Goal: Transaction & Acquisition: Download file/media

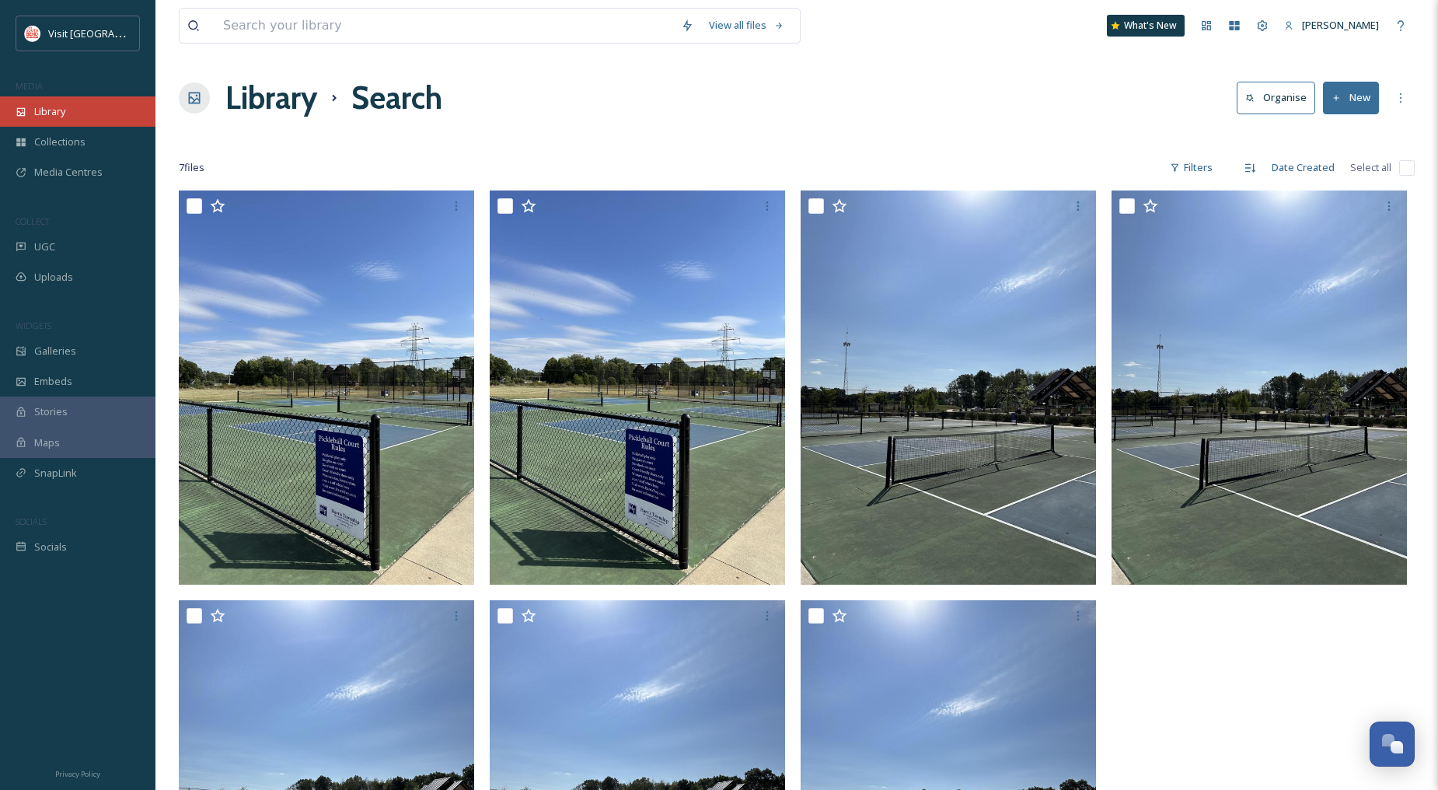
click at [72, 121] on div "Library" at bounding box center [78, 111] width 156 height 30
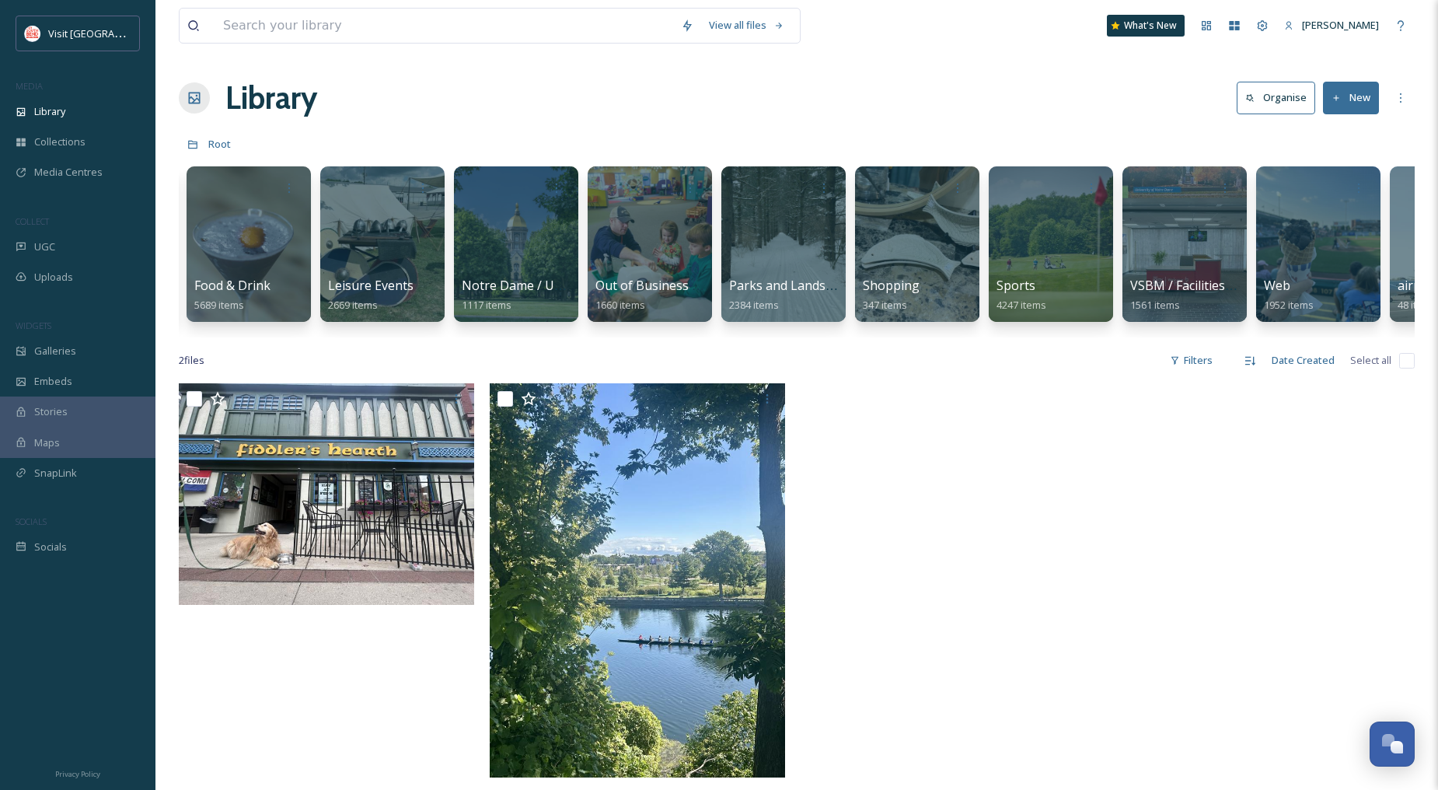
scroll to position [0, 535]
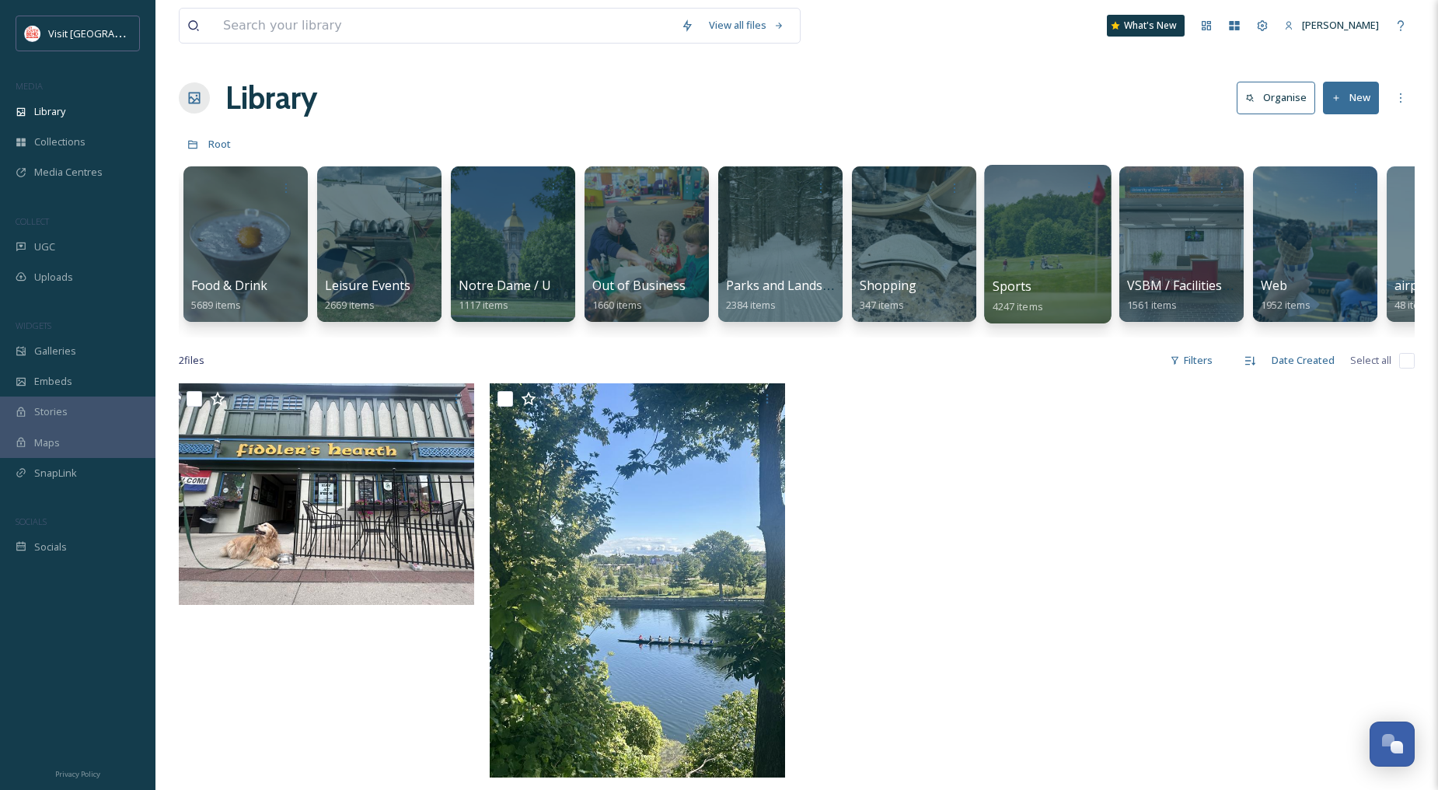
click at [1029, 250] on div at bounding box center [1047, 244] width 127 height 159
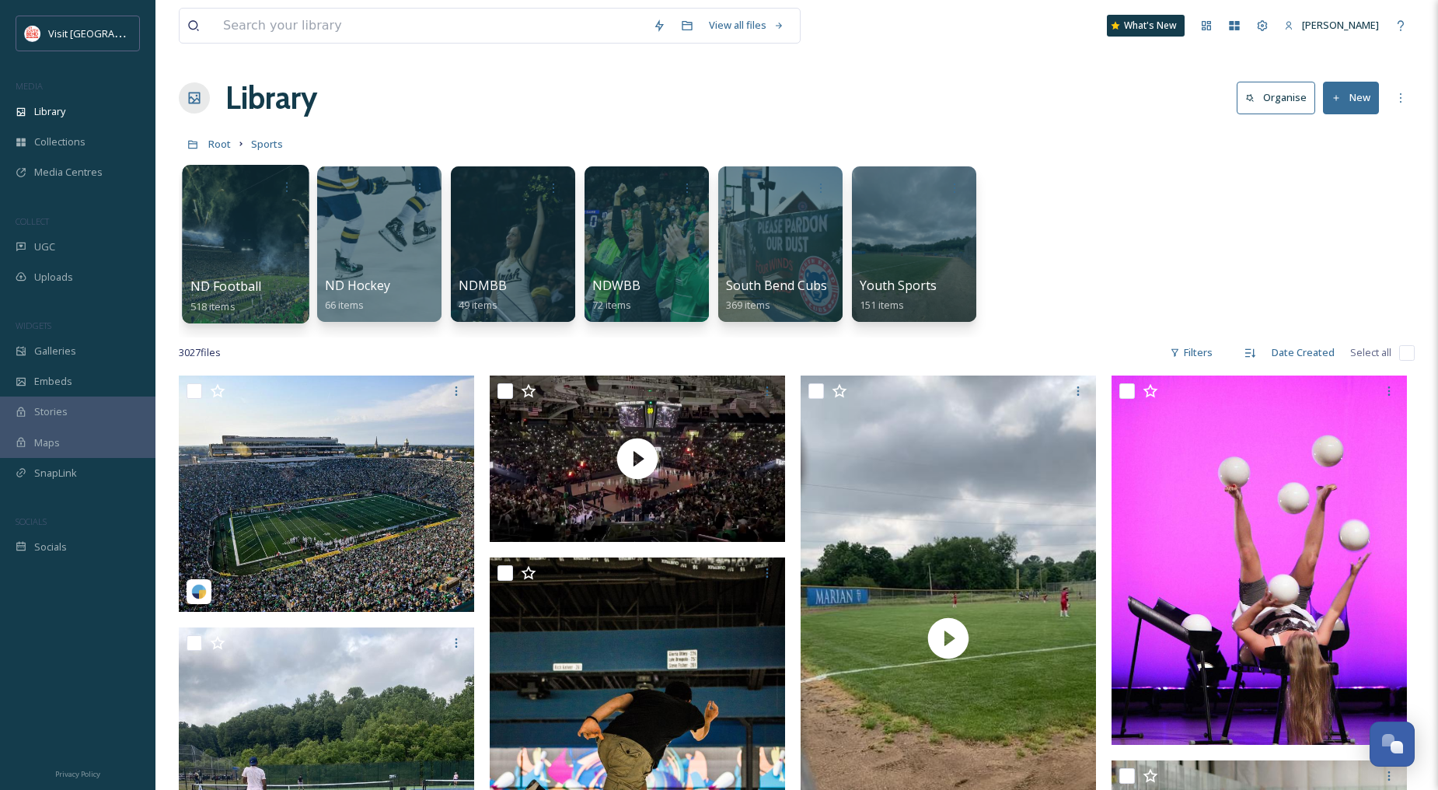
click at [247, 249] on div at bounding box center [245, 244] width 127 height 159
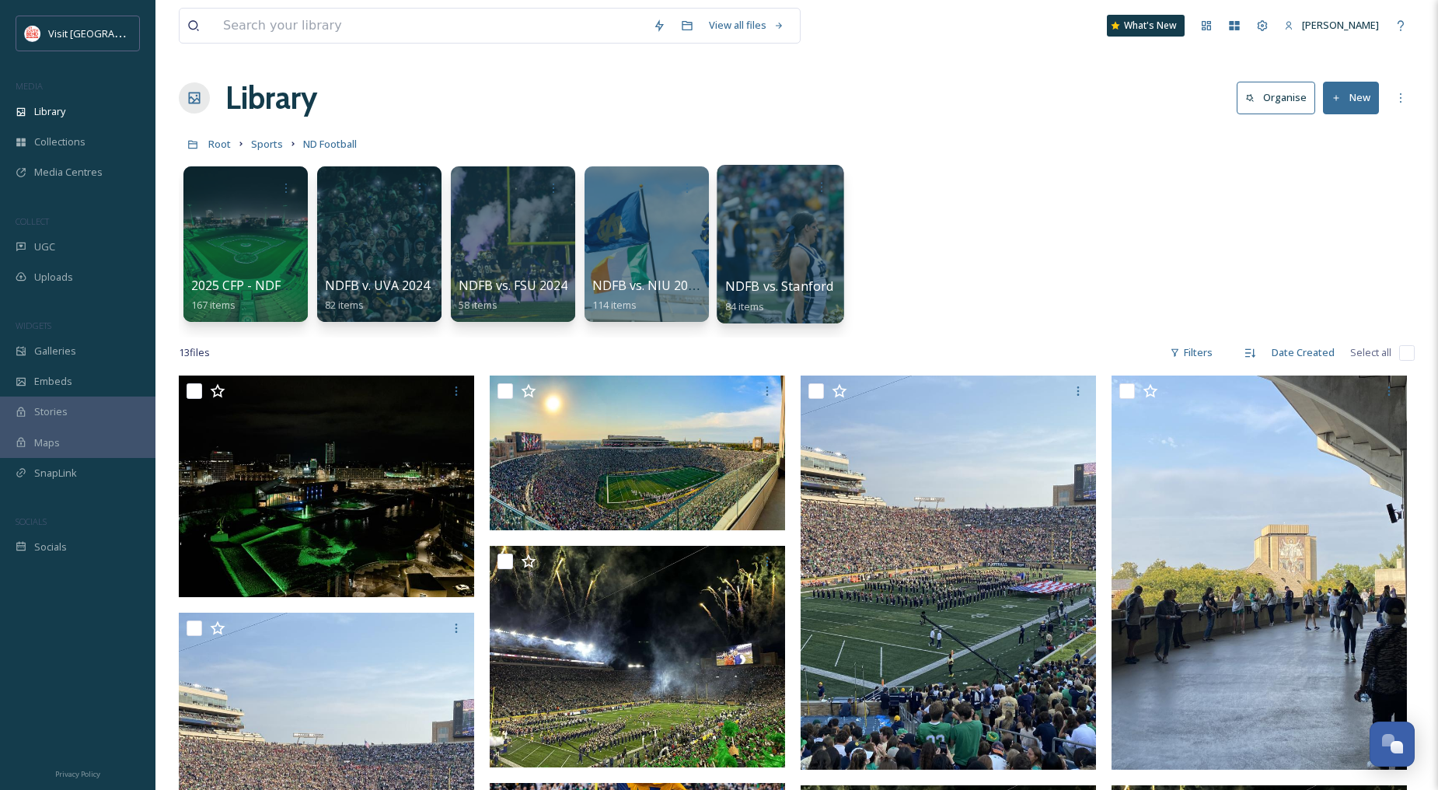
click at [754, 237] on div at bounding box center [780, 244] width 127 height 159
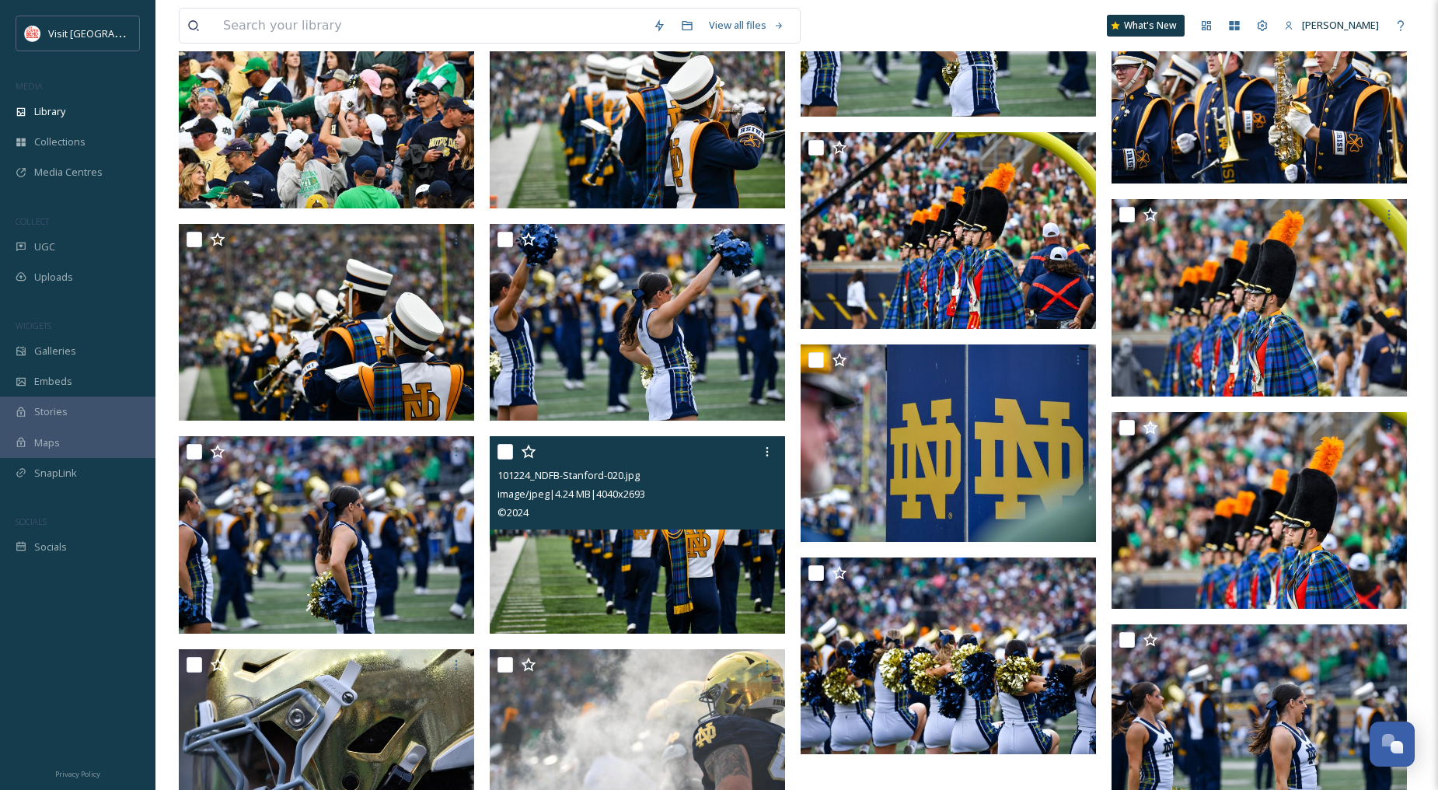
scroll to position [3969, 0]
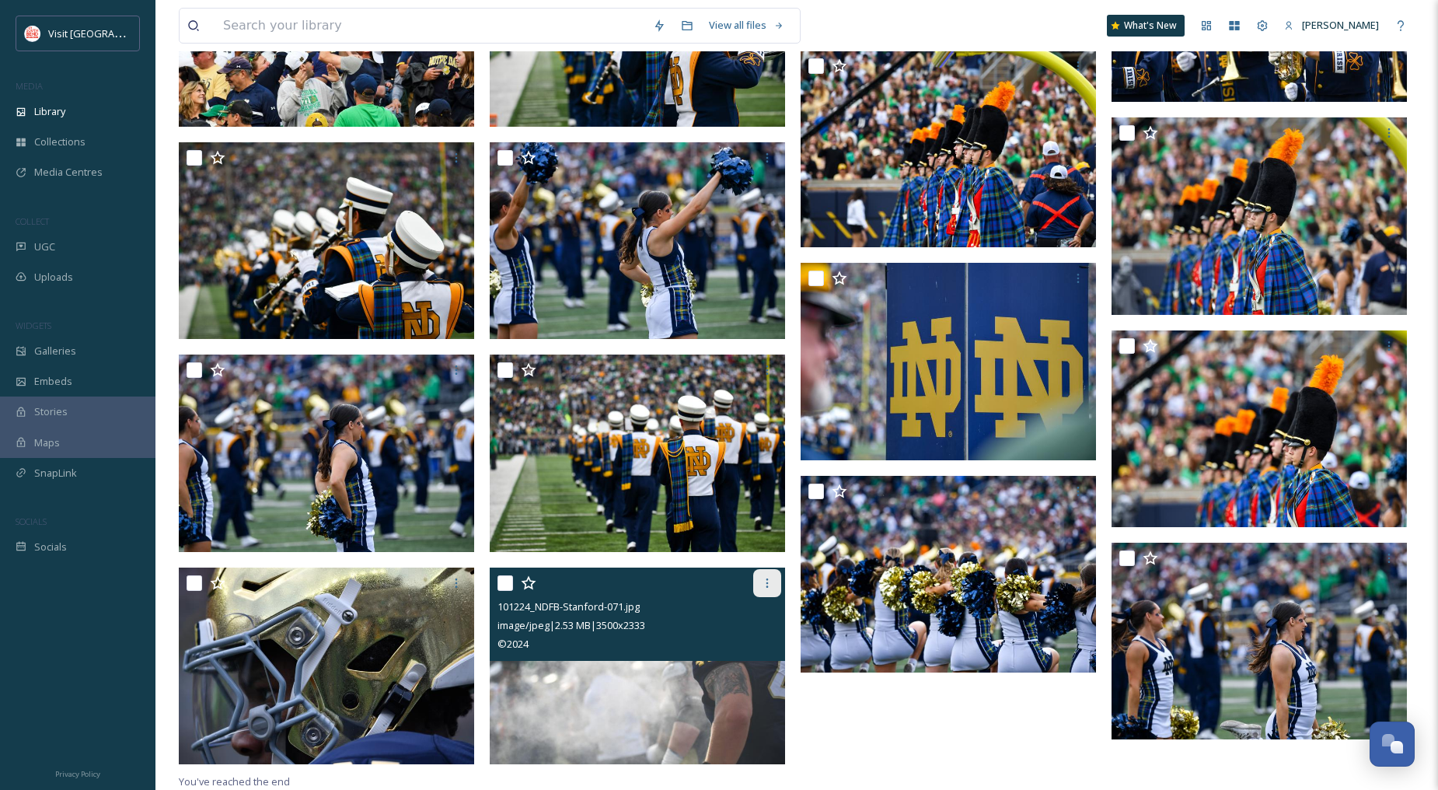
click at [765, 585] on icon at bounding box center [767, 583] width 12 height 12
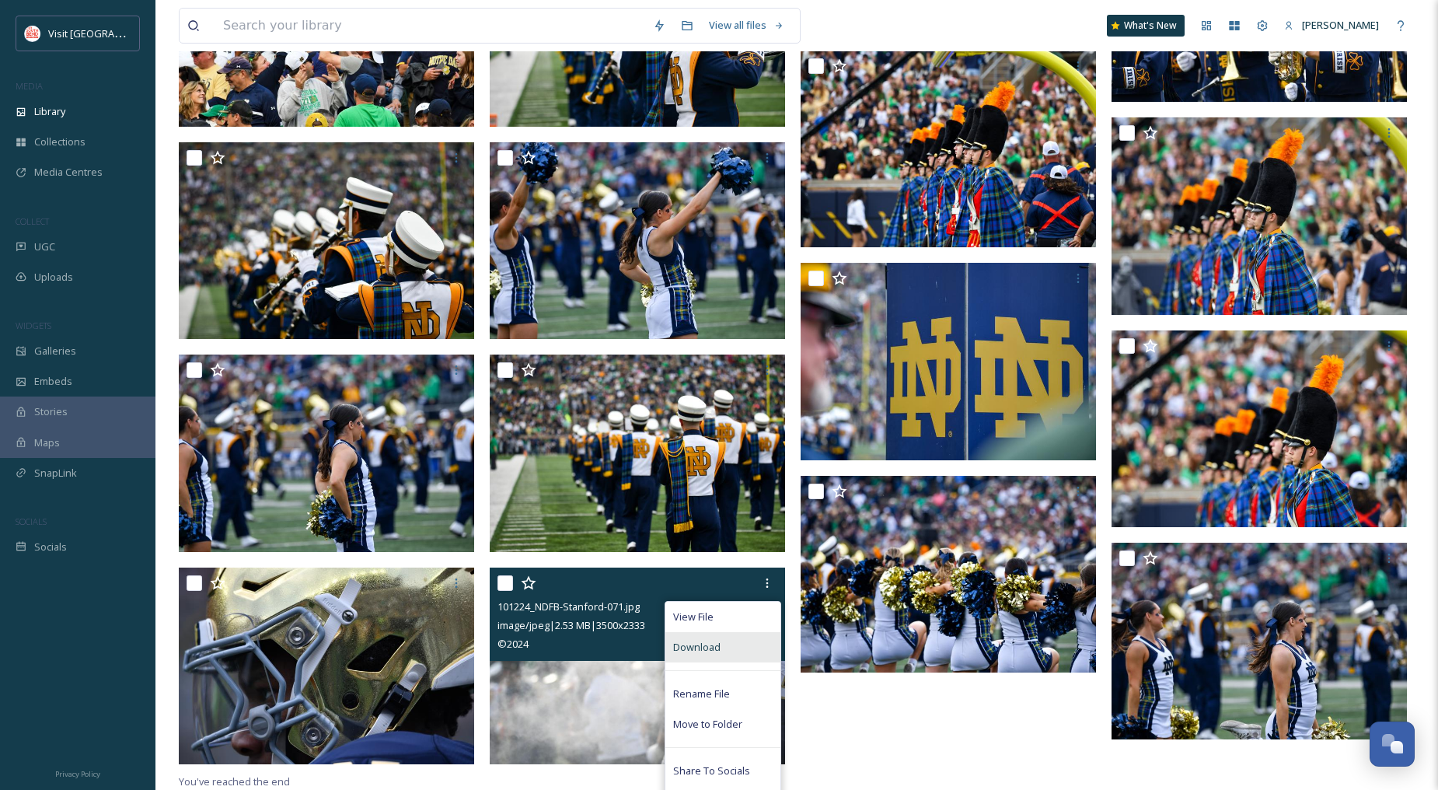
click at [715, 643] on span "Download" at bounding box center [696, 647] width 47 height 15
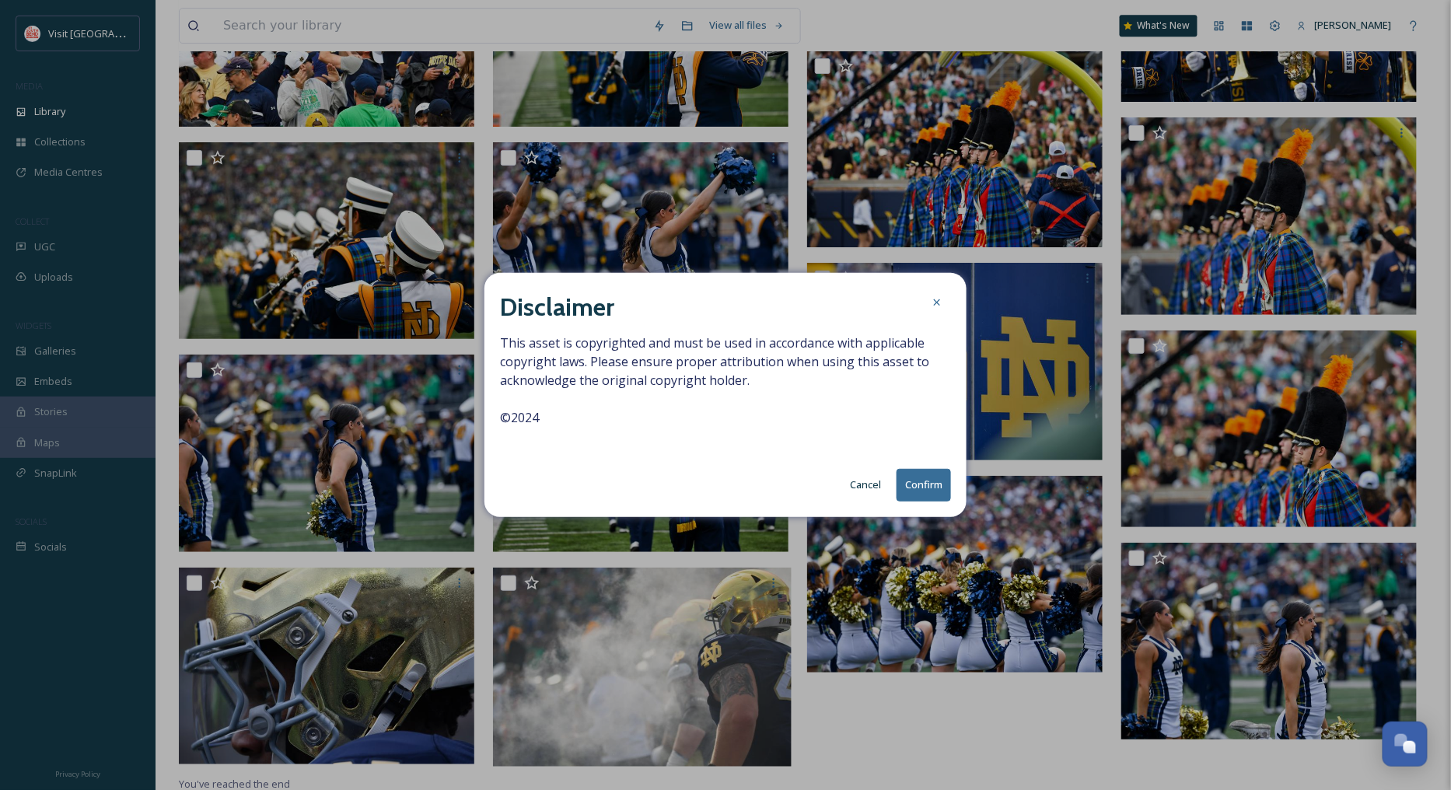
click at [933, 480] on button "Confirm" at bounding box center [924, 485] width 54 height 32
